Goal: Information Seeking & Learning: Check status

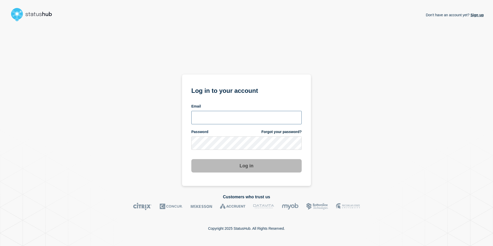
type input "[EMAIL_ADDRESS][PERSON_NAME][DOMAIN_NAME]"
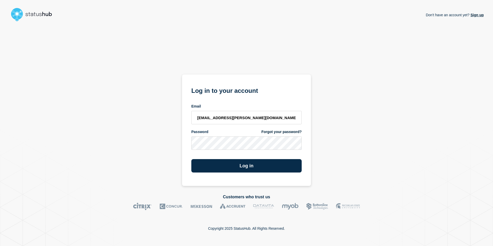
click at [478, 152] on div "Don't have an account yet? Sign up Log in to your account Email [EMAIL_ADDRESS]…" at bounding box center [246, 104] width 474 height 162
click at [279, 169] on button "Log in" at bounding box center [246, 165] width 110 height 13
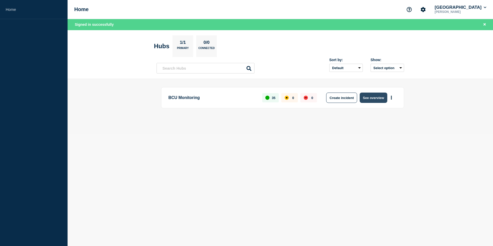
click at [373, 98] on button "See overview" at bounding box center [372, 97] width 27 height 10
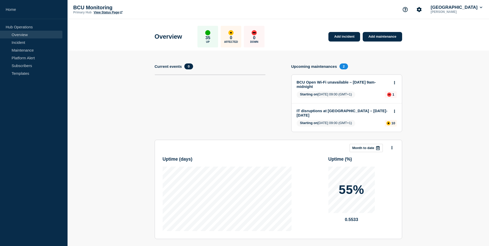
click at [317, 82] on link "BCU Open Wi-Fi unavailable – [DATE] 9am-midnight" at bounding box center [343, 84] width 93 height 9
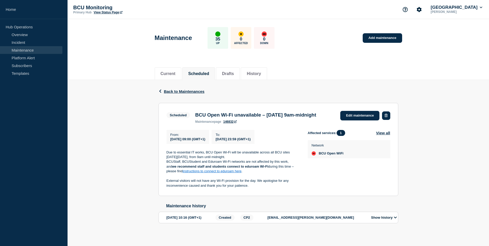
click at [386, 117] on button "button" at bounding box center [386, 115] width 8 height 9
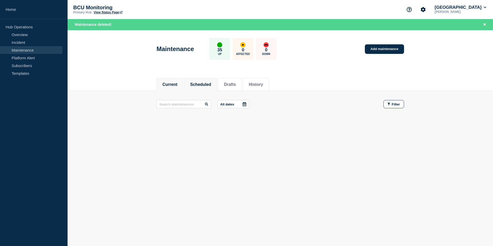
click at [203, 85] on button "Scheduled" at bounding box center [200, 84] width 21 height 5
